Goal: Information Seeking & Learning: Learn about a topic

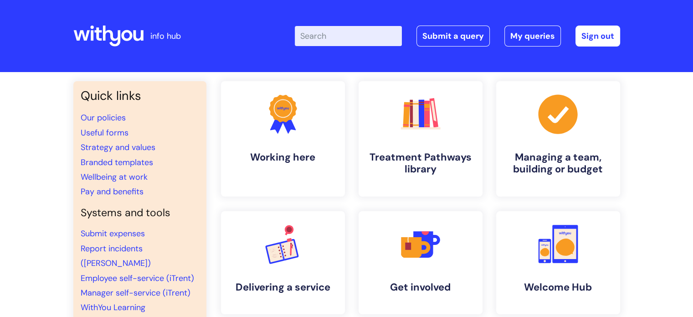
click at [341, 30] on input "Enter your search term here..." at bounding box center [348, 36] width 107 height 20
type input "developmejt"
click button "Search" at bounding box center [0, 0] width 0 height 0
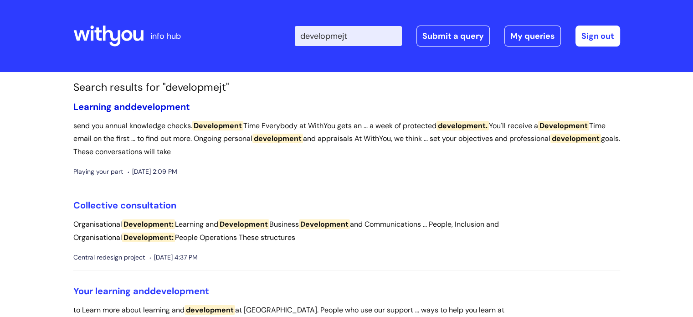
click at [102, 110] on link "Learning and development" at bounding box center [131, 107] width 117 height 12
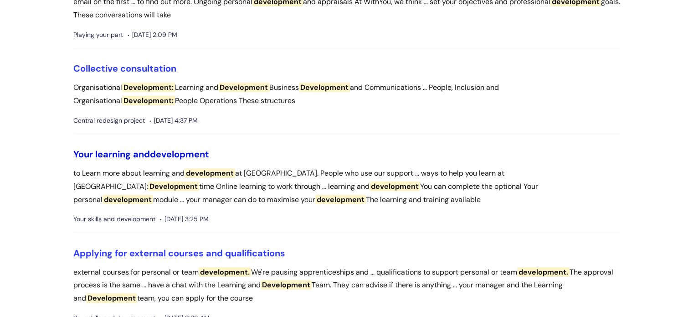
click at [184, 152] on span "development" at bounding box center [179, 154] width 59 height 12
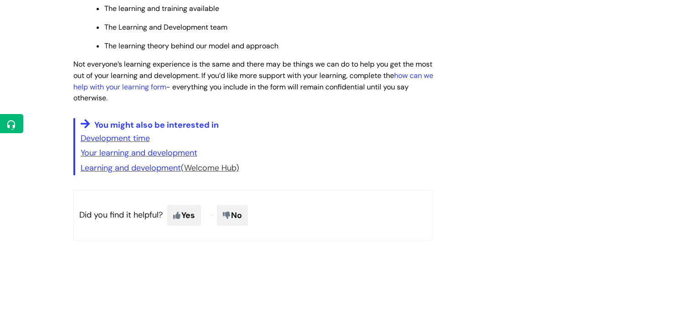
scroll to position [501, 0]
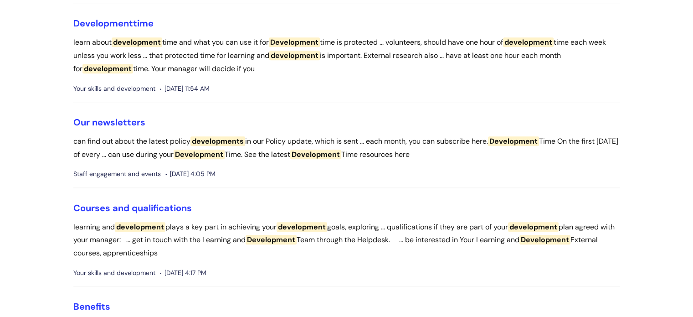
scroll to position [864, 0]
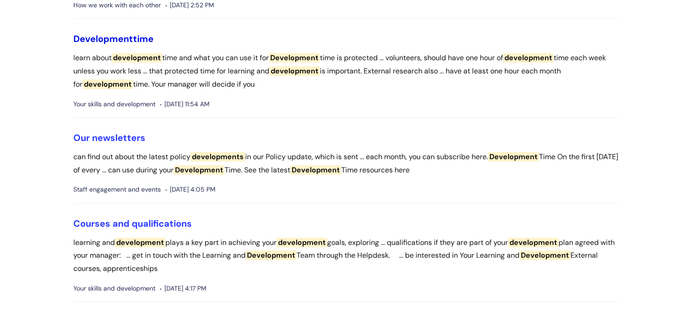
click at [124, 41] on span "Development" at bounding box center [103, 39] width 60 height 12
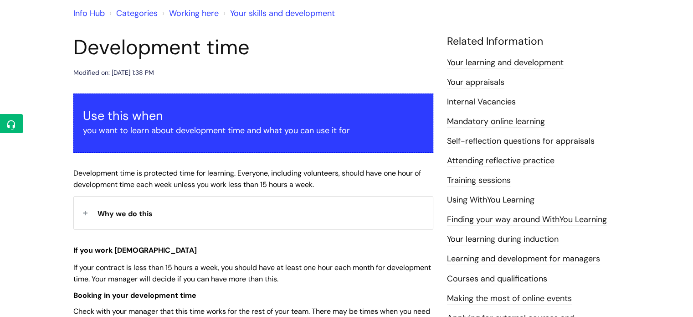
scroll to position [137, 0]
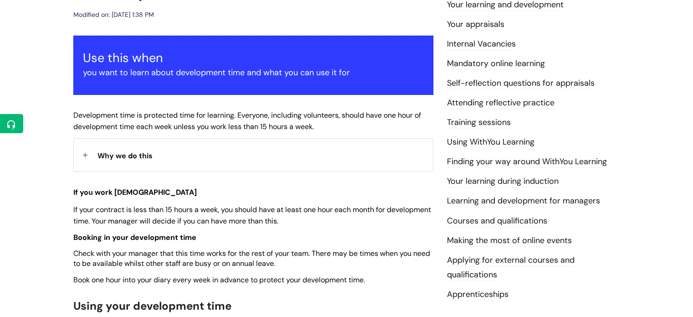
click at [165, 129] on span "Development time is protected time for learning. Everyone, including volunteers…" at bounding box center [247, 120] width 348 height 21
click at [170, 148] on div "Why we do this" at bounding box center [253, 155] width 359 height 32
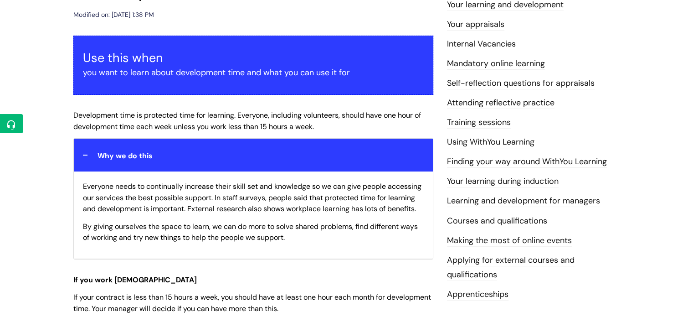
click at [170, 148] on div "Why we do this" at bounding box center [253, 155] width 359 height 32
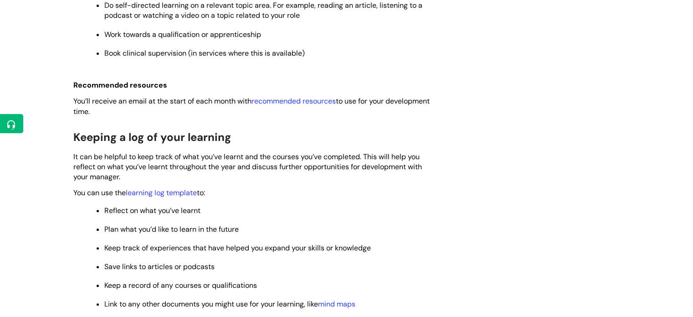
scroll to position [662, 0]
